Goal: Information Seeking & Learning: Check status

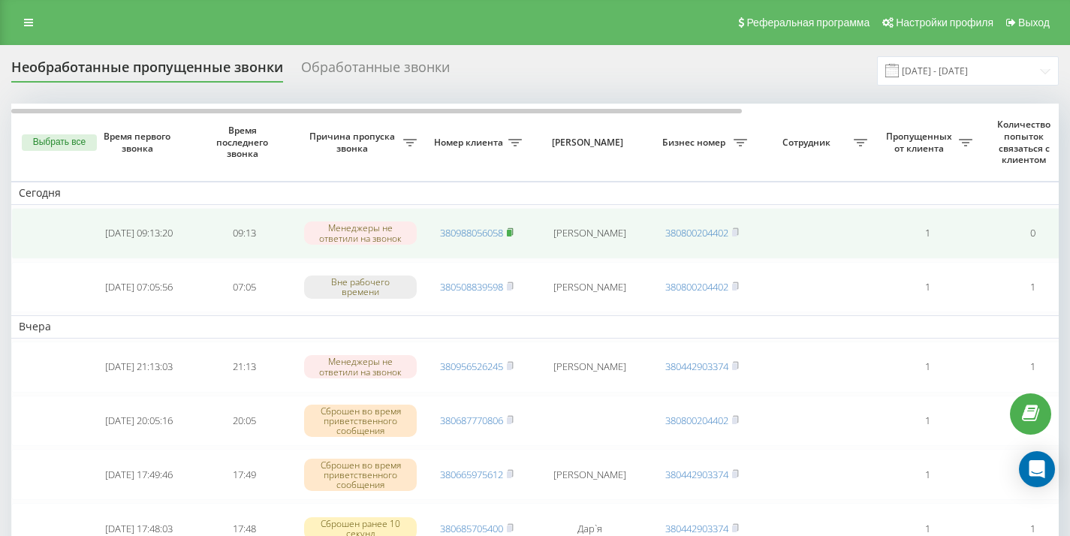
click at [511, 230] on rect at bounding box center [509, 233] width 5 height 7
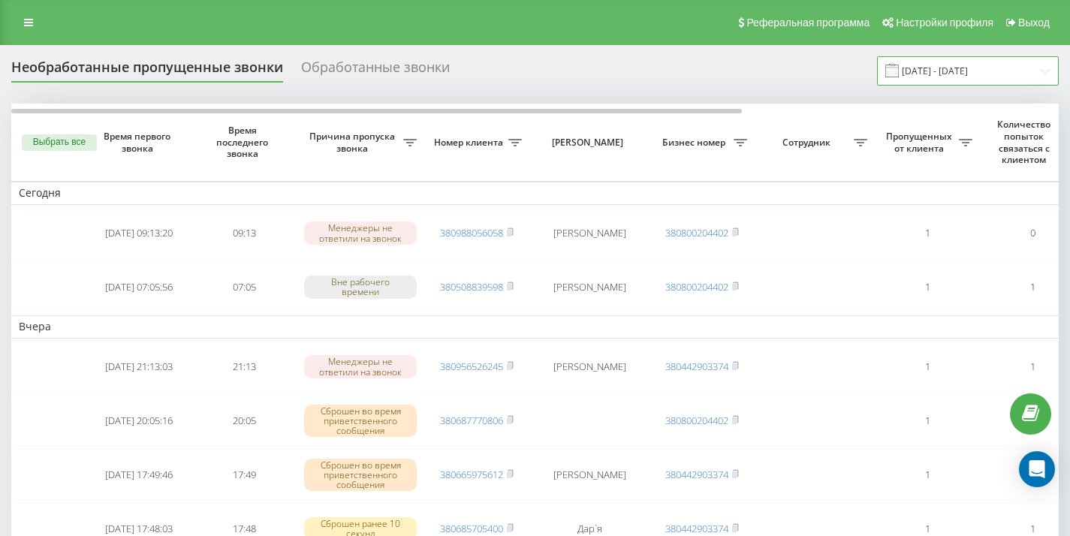
click at [948, 65] on input "18.09.2025 - 19.09.2025" at bounding box center [968, 70] width 182 height 29
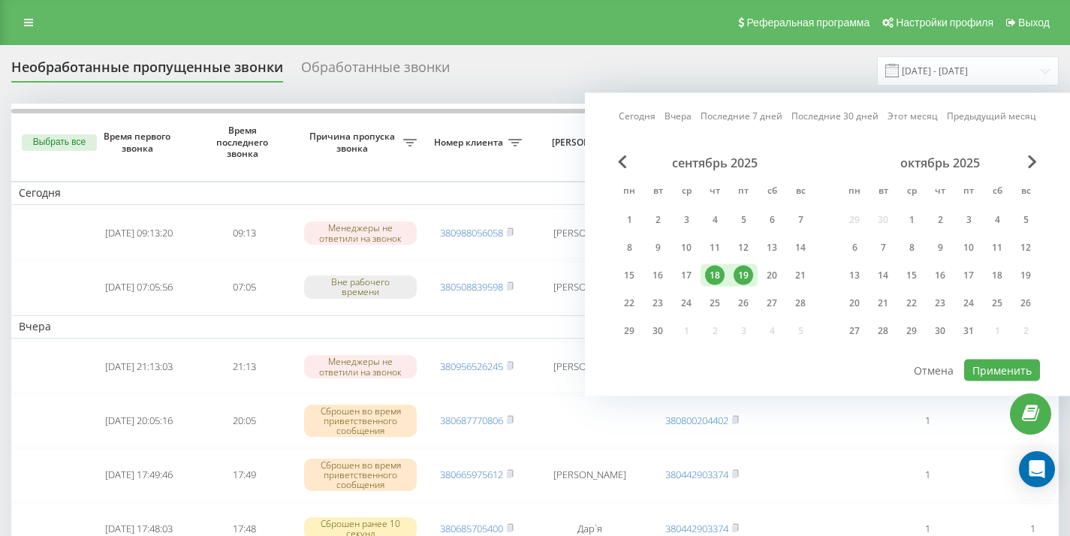
click at [743, 268] on div "19" at bounding box center [743, 276] width 20 height 20
click at [986, 369] on button "Применить" at bounding box center [1002, 371] width 76 height 22
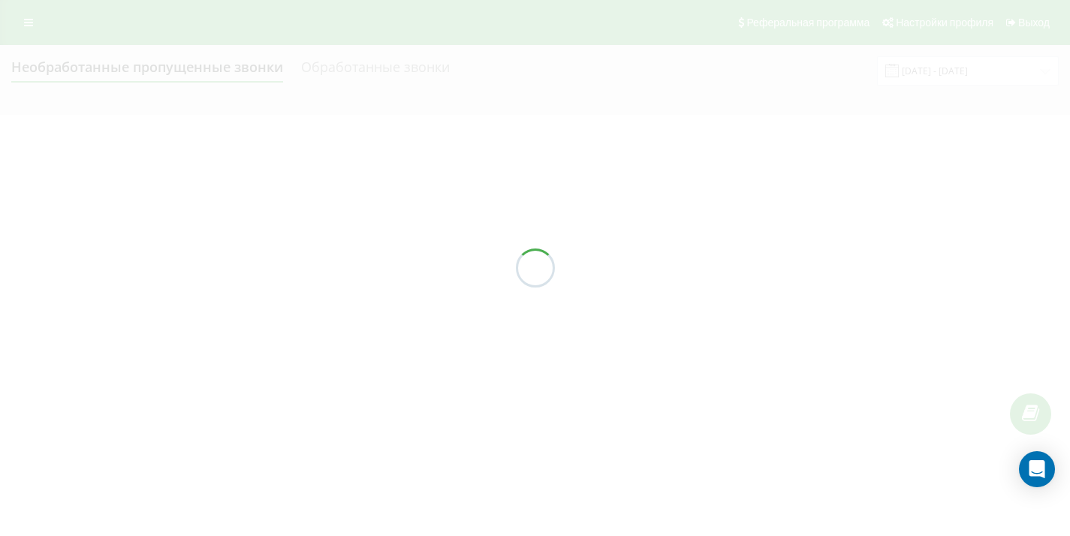
type input "19.09.2025 - 19.09.2025"
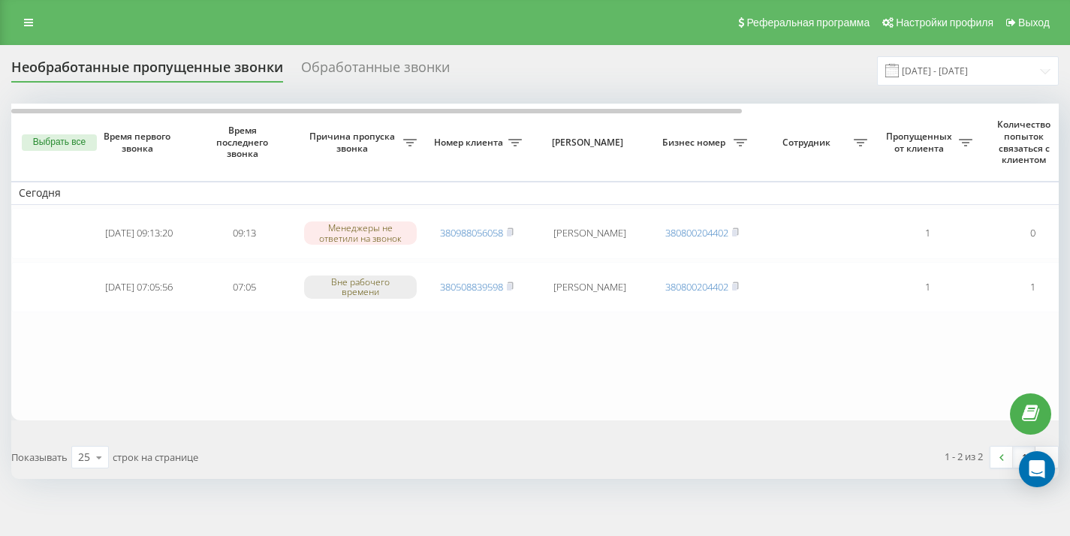
click at [511, 233] on rect at bounding box center [509, 233] width 5 height 7
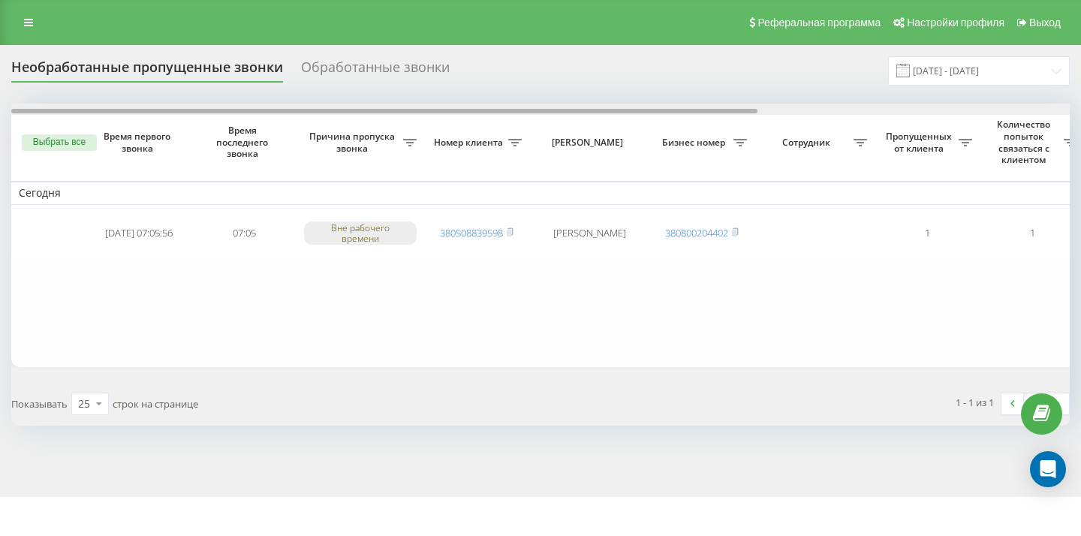
drag, startPoint x: 378, startPoint y: 110, endPoint x: 0, endPoint y: 131, distance: 378.2
click at [0, 131] on div "Необработанные пропущенные звонки Обработанные звонки 19.09.2025 - 19.09.2025 В…" at bounding box center [540, 271] width 1081 height 452
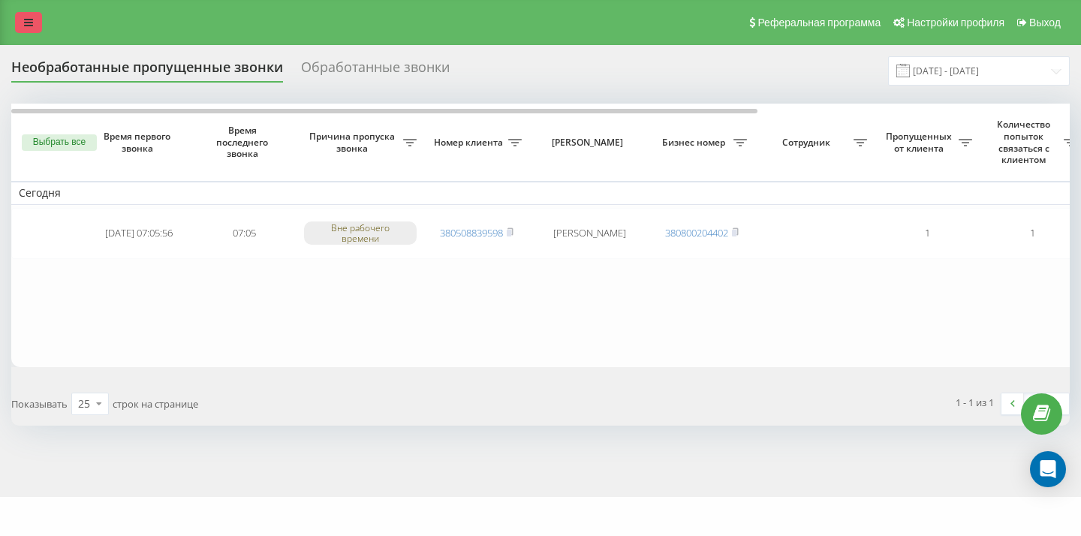
click at [28, 26] on icon at bounding box center [28, 22] width 9 height 11
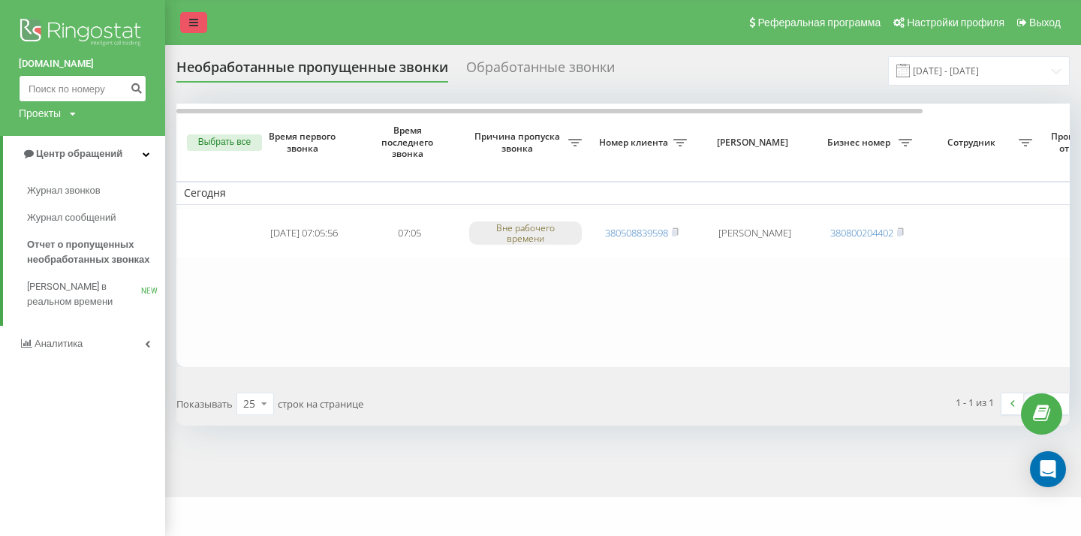
click at [50, 82] on input at bounding box center [83, 88] width 128 height 27
paste input "+380 67 764 3102"
type input "+380 67 764 3102"
click at [135, 87] on icon "submit" at bounding box center [136, 86] width 13 height 9
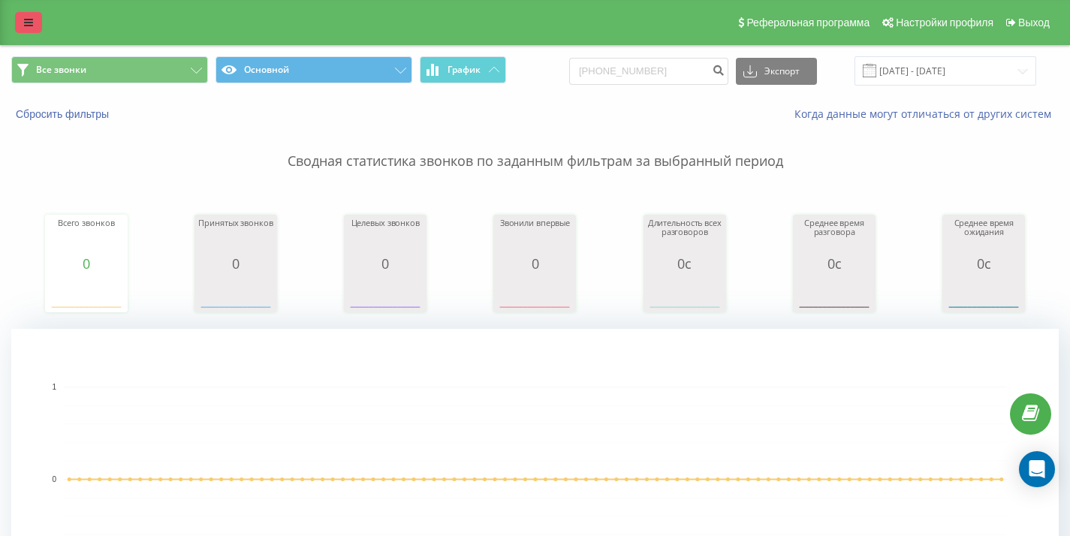
click at [35, 17] on link at bounding box center [28, 22] width 27 height 21
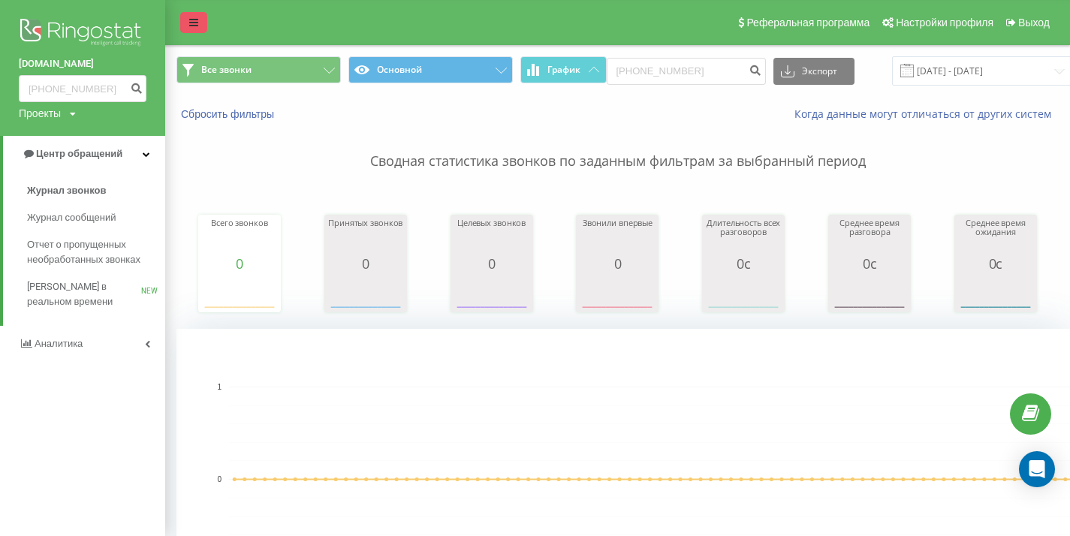
click at [59, 244] on span "Отчет о пропущенных необработанных звонках" at bounding box center [92, 252] width 131 height 30
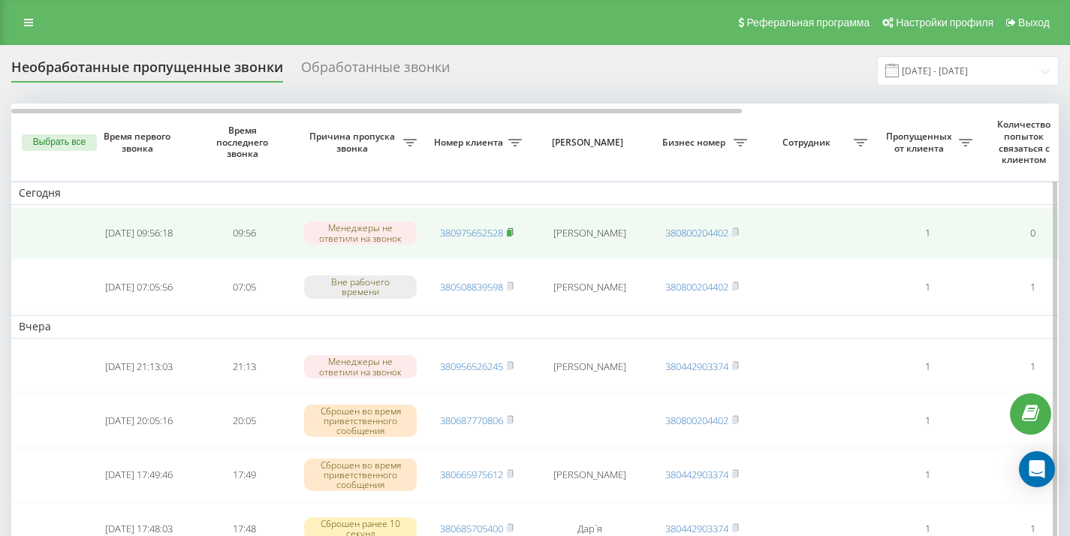
click at [511, 230] on rect at bounding box center [509, 233] width 5 height 7
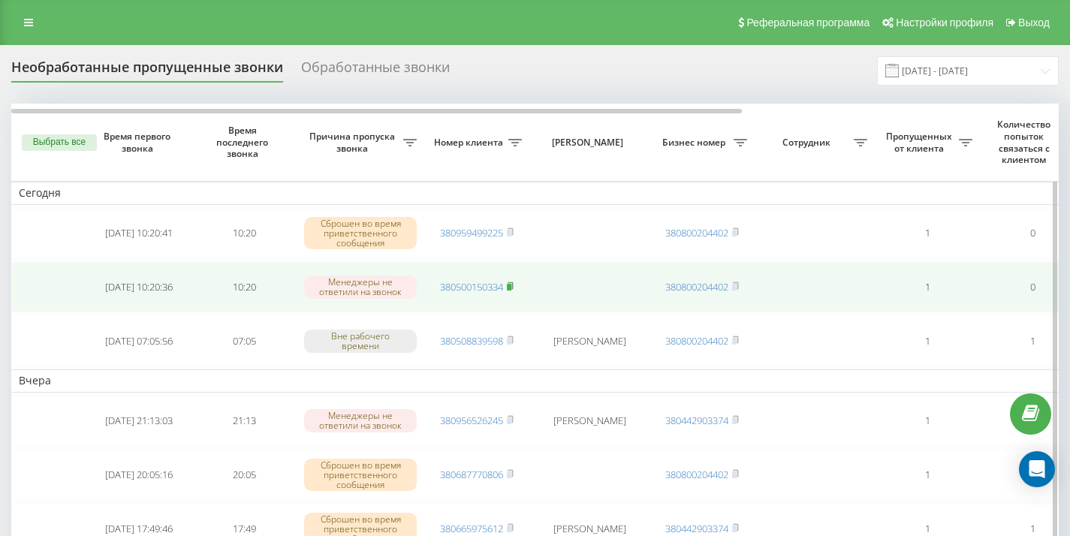
click at [511, 286] on rect at bounding box center [509, 287] width 5 height 7
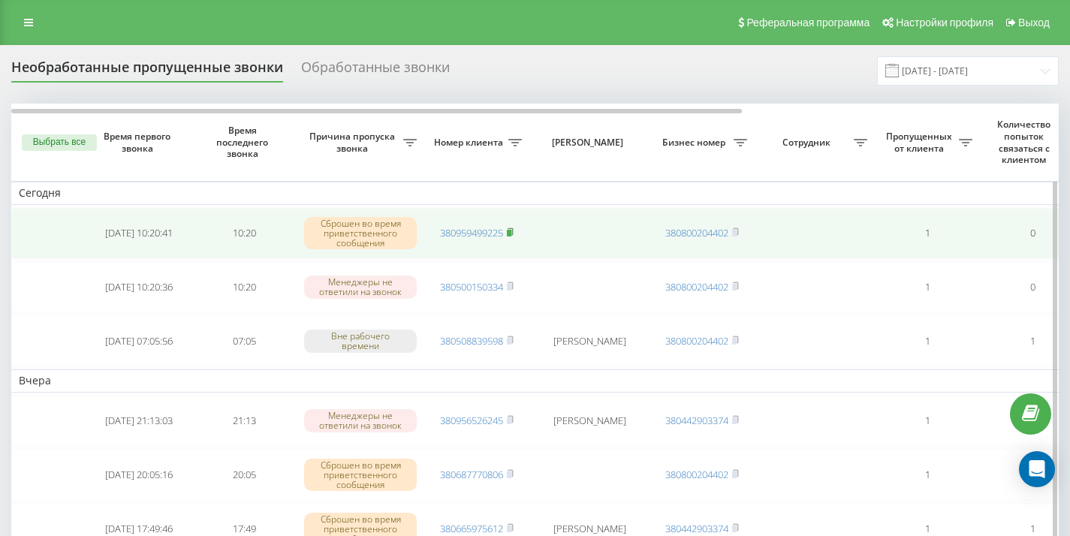
click at [513, 230] on icon at bounding box center [510, 231] width 5 height 7
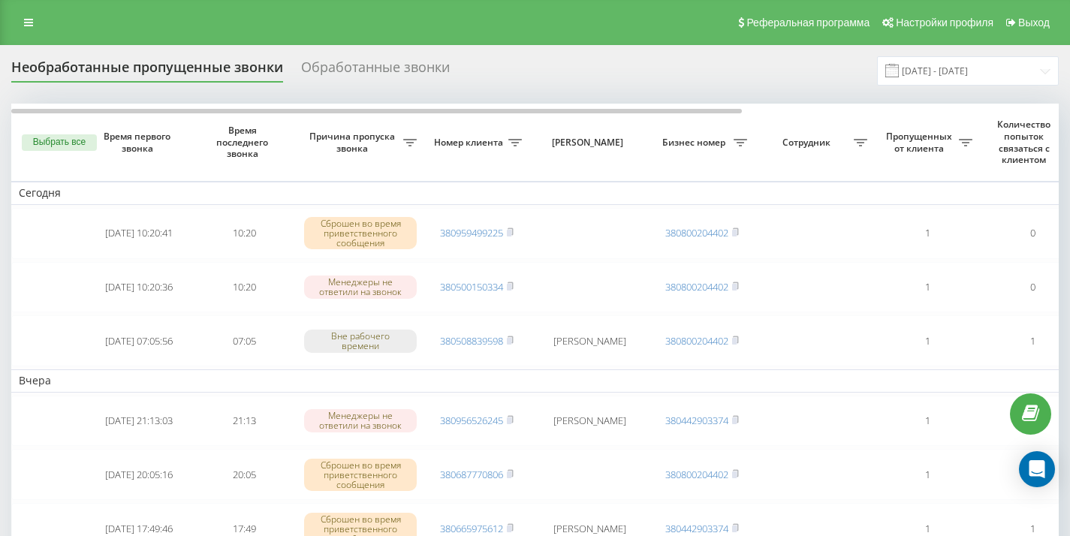
click at [538, 74] on div "Необработанные пропущенные звонки Обработанные звонки 19.08.2025 - 19.09.2025" at bounding box center [534, 70] width 1047 height 29
